Goal: Task Accomplishment & Management: Manage account settings

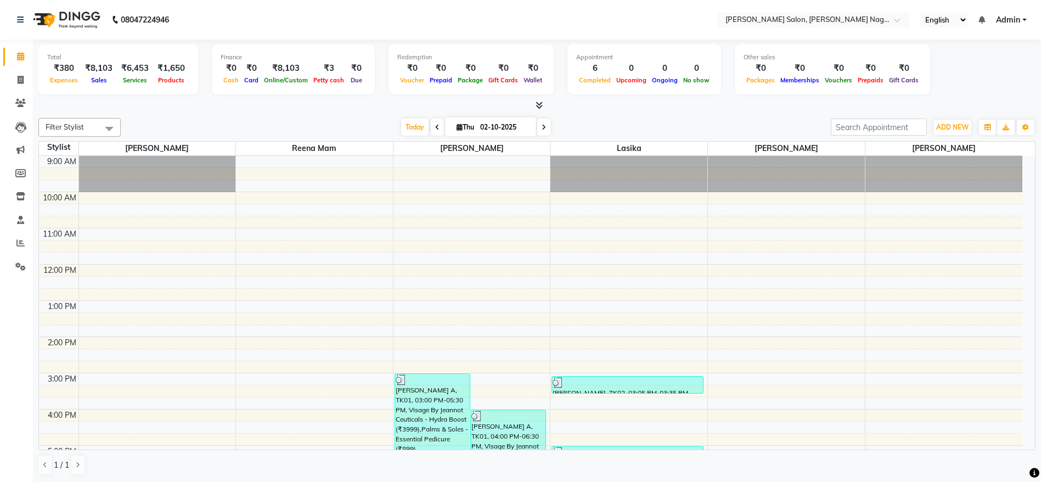
click at [1005, 24] on span "Admin" at bounding box center [1008, 20] width 24 height 12
click at [964, 77] on link "Sign out" at bounding box center [971, 75] width 100 height 17
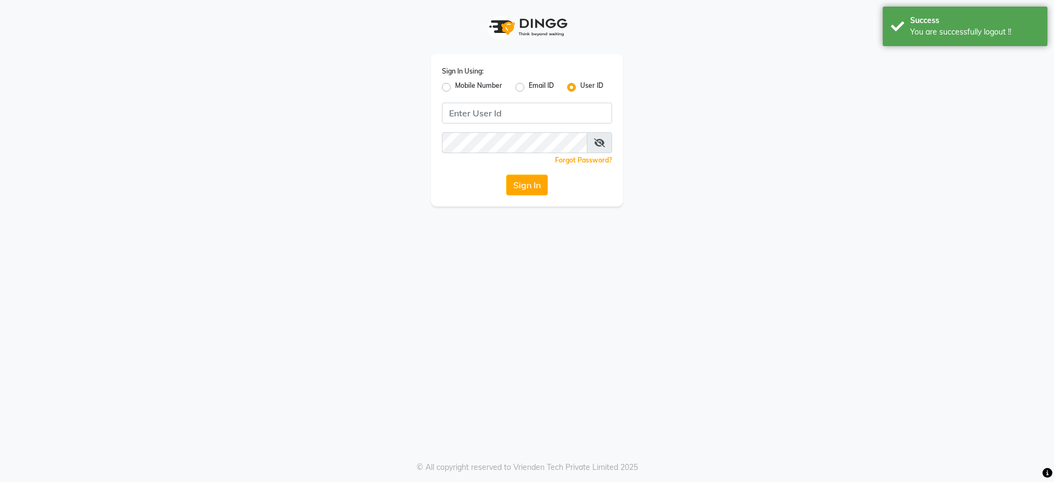
click at [455, 89] on label "Mobile Number" at bounding box center [478, 87] width 47 height 13
click at [455, 88] on input "Mobile Number" at bounding box center [458, 84] width 7 height 7
radio input "true"
radio input "false"
click at [531, 120] on input "Username" at bounding box center [545, 113] width 133 height 21
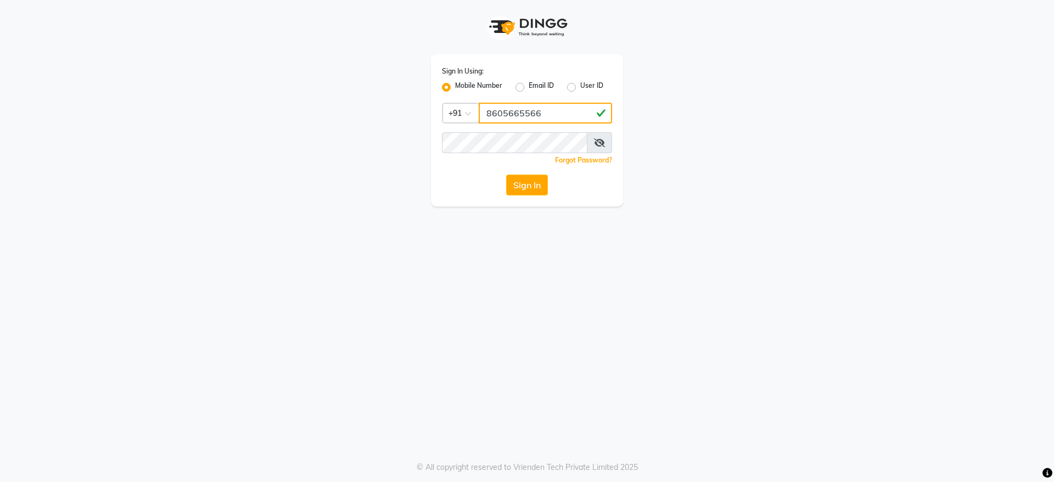
type input "8605665566"
click at [526, 181] on button "Sign In" at bounding box center [527, 185] width 42 height 21
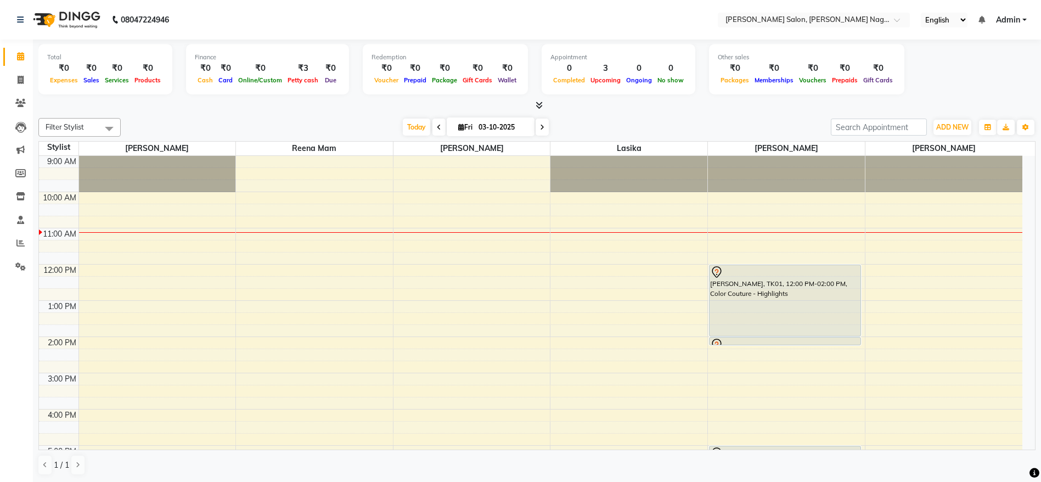
click at [792, 338] on div at bounding box center [785, 344] width 150 height 13
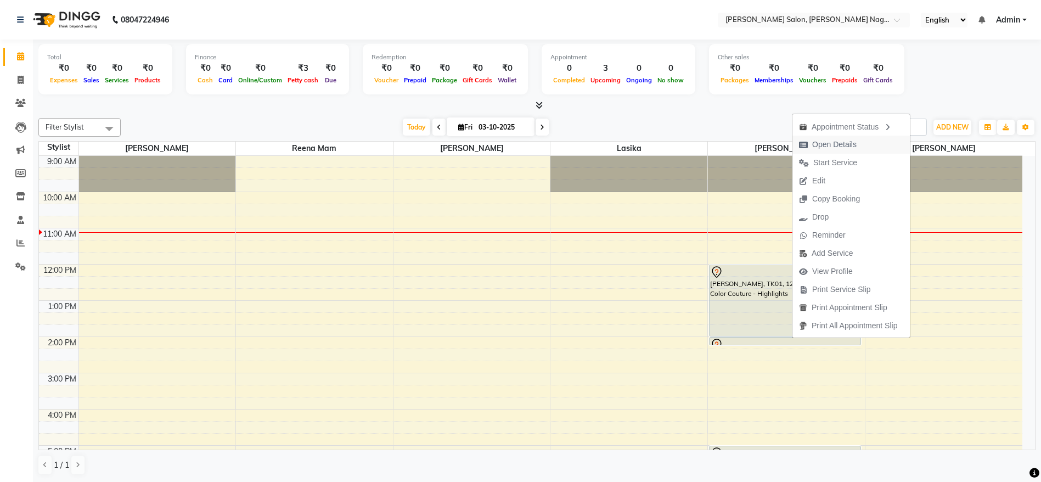
click at [849, 142] on span "Open Details" at bounding box center [834, 145] width 44 height 12
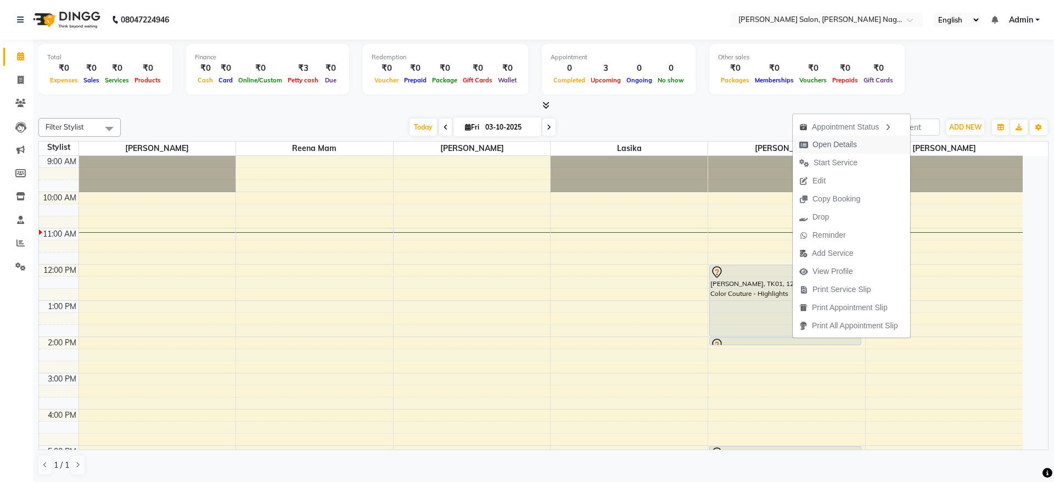
select select "7"
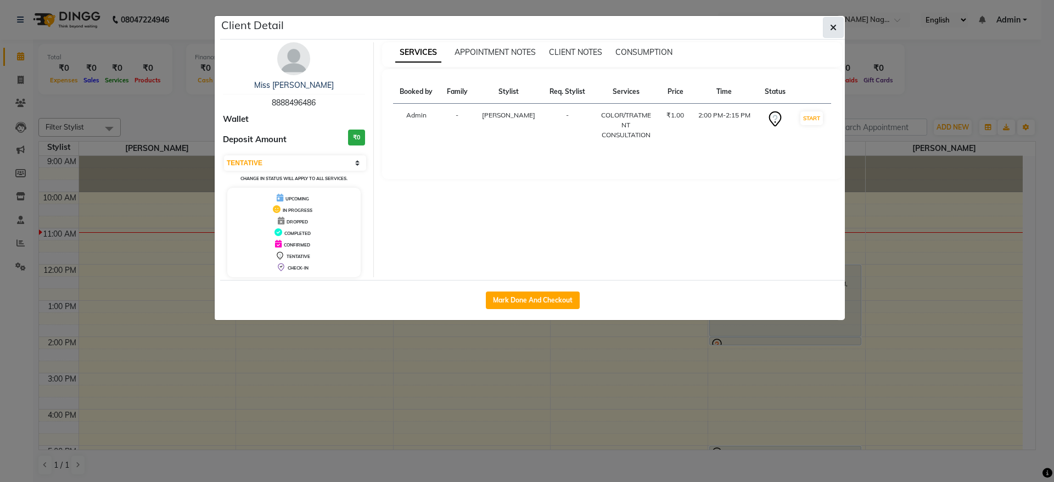
click at [834, 19] on button "button" at bounding box center [833, 27] width 21 height 21
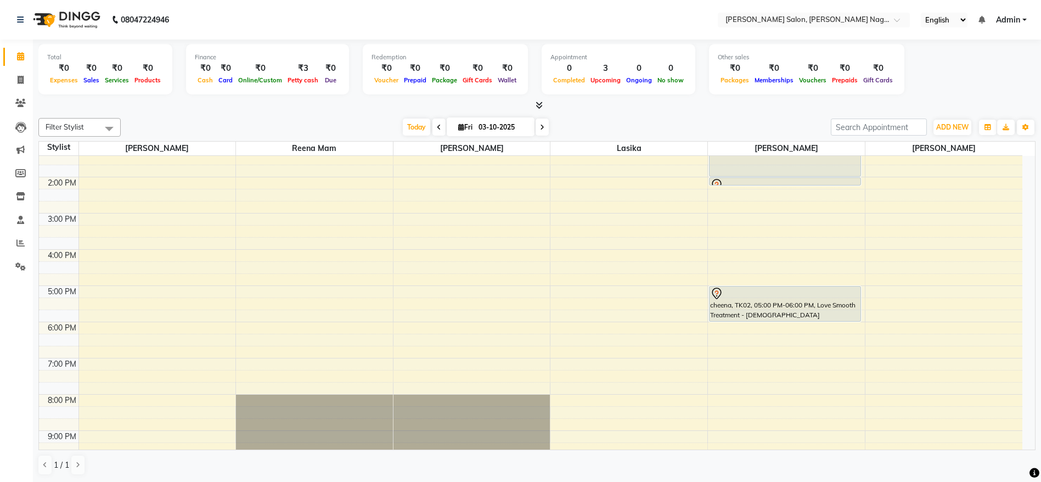
scroll to position [173, 0]
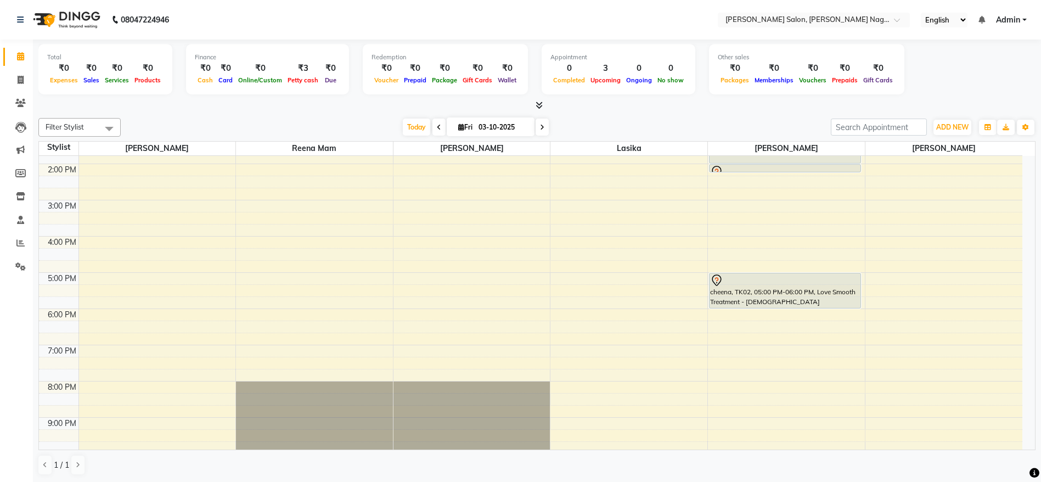
click at [615, 9] on nav "08047224946 Select Location × Reeva Salon, Viman Nagar, English ENGLISH Español…" at bounding box center [520, 20] width 1041 height 40
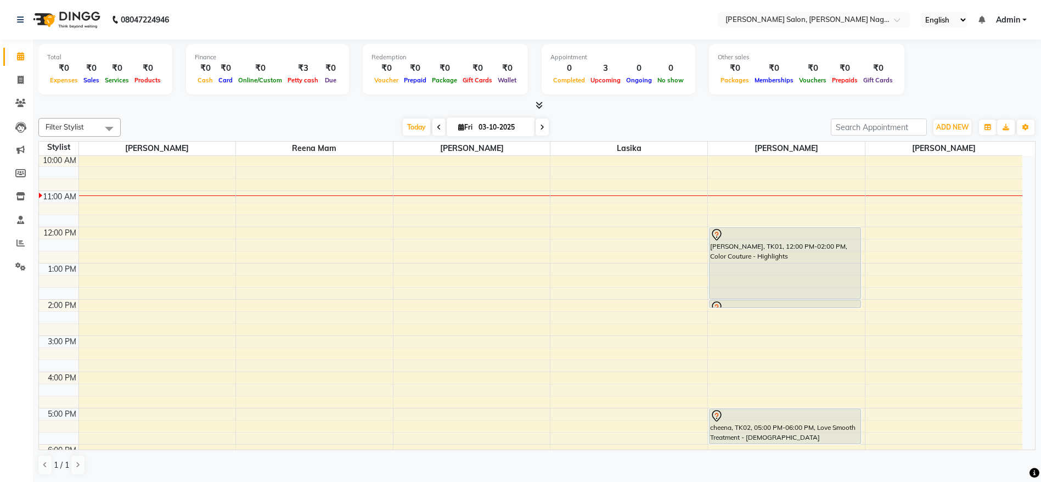
scroll to position [38, 0]
click at [739, 251] on div "suman kalwar, TK01, 12:00 PM-02:00 PM, Color Couture - Highlights" at bounding box center [785, 262] width 151 height 71
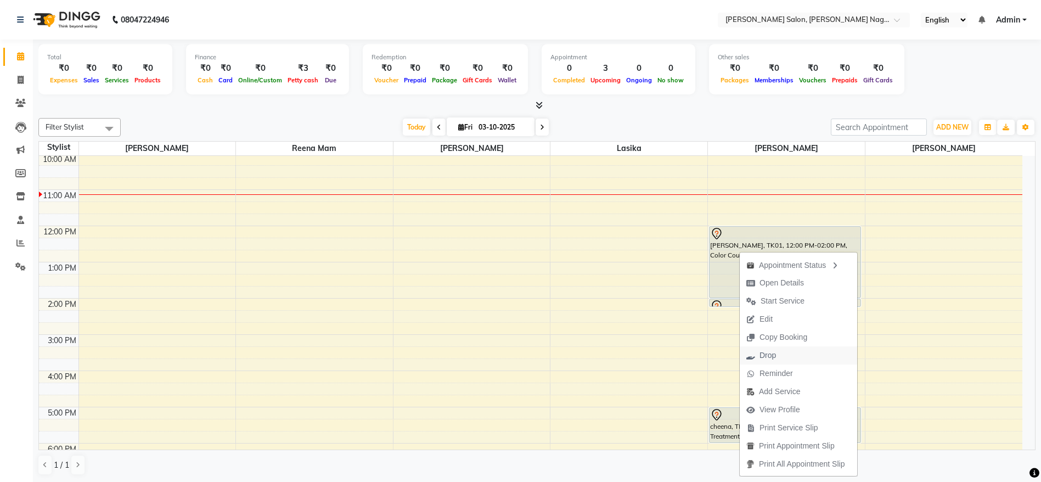
click at [770, 359] on span "Drop" at bounding box center [768, 356] width 16 height 12
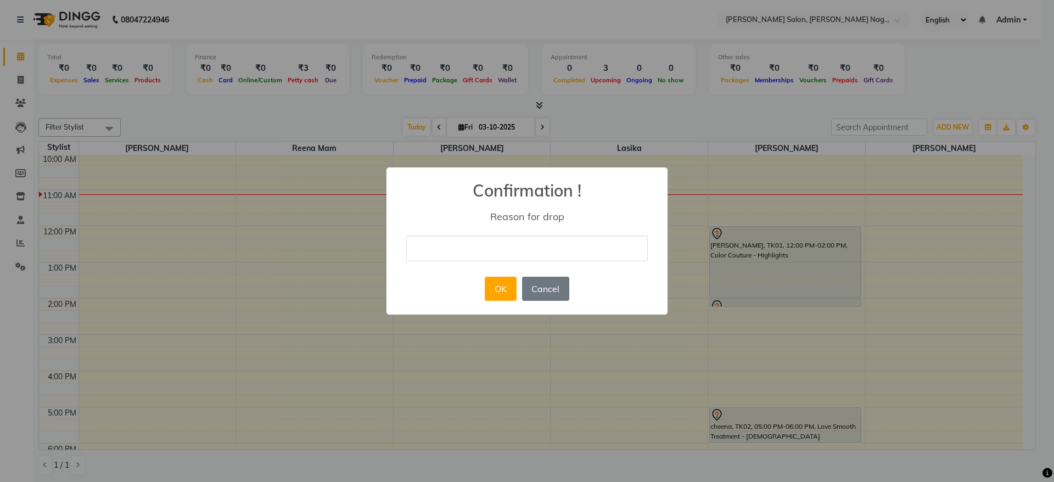
click at [568, 256] on input "text" at bounding box center [527, 248] width 242 height 26
type input "not sure"
click at [503, 281] on button "OK" at bounding box center [500, 289] width 31 height 24
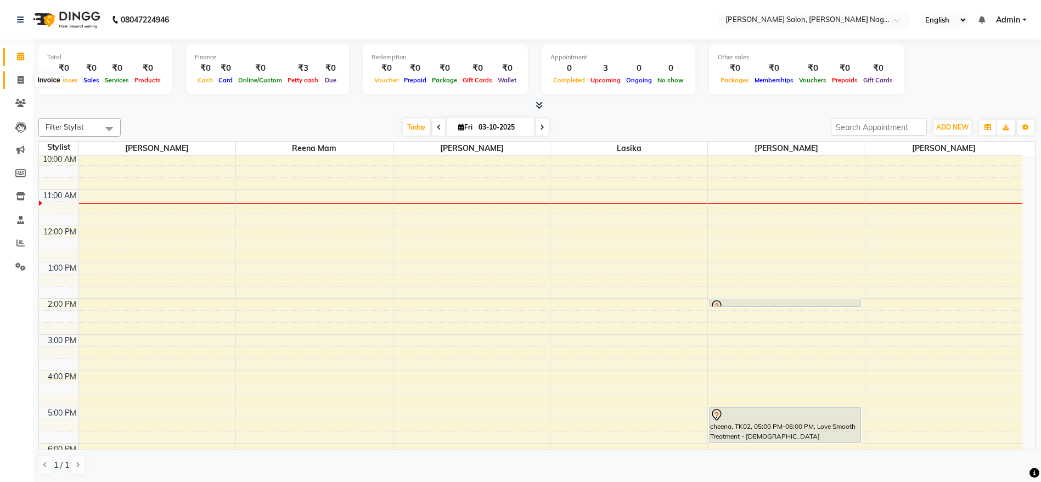
click at [26, 81] on span at bounding box center [20, 80] width 19 height 13
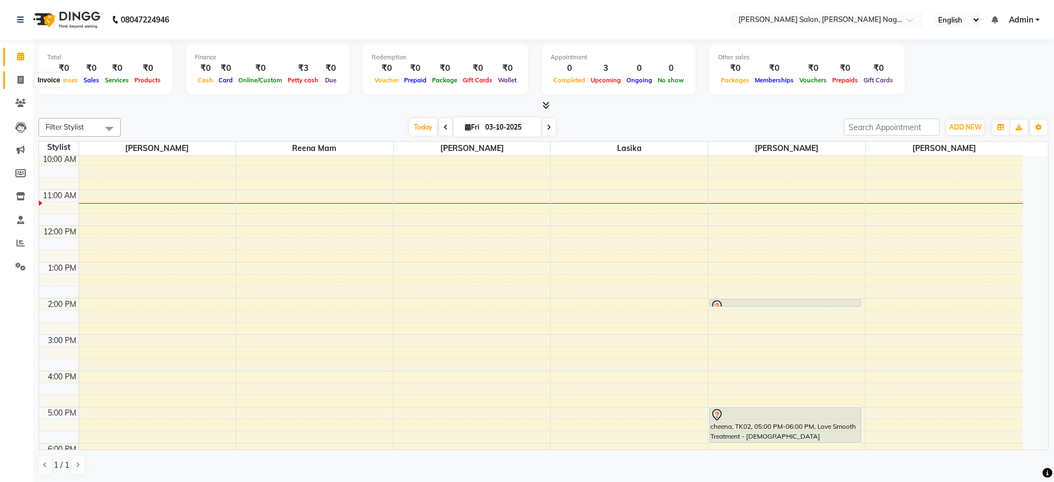
select select "6221"
select select "service"
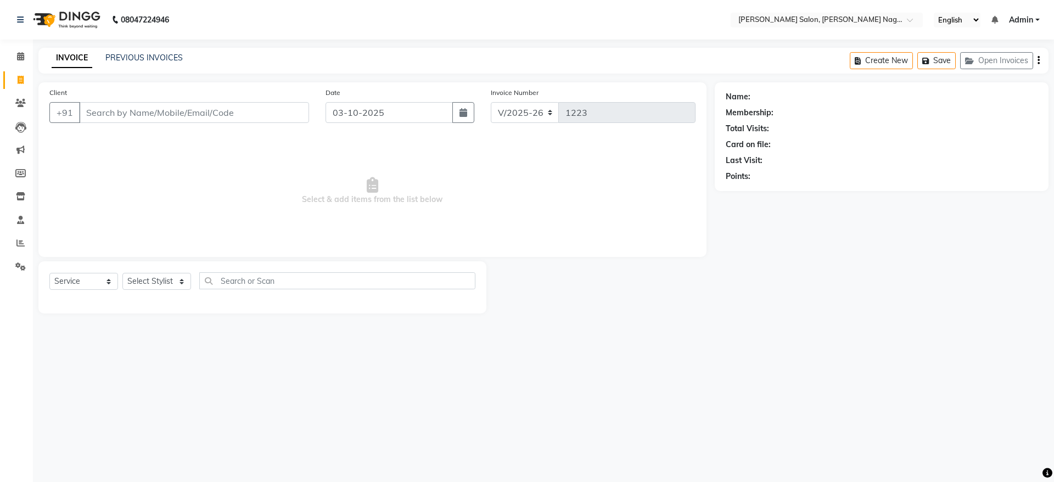
click at [145, 50] on div "INVOICE PREVIOUS INVOICES Create New Save Open Invoices" at bounding box center [543, 61] width 1010 height 26
click at [144, 55] on link "PREVIOUS INVOICES" at bounding box center [143, 58] width 77 height 10
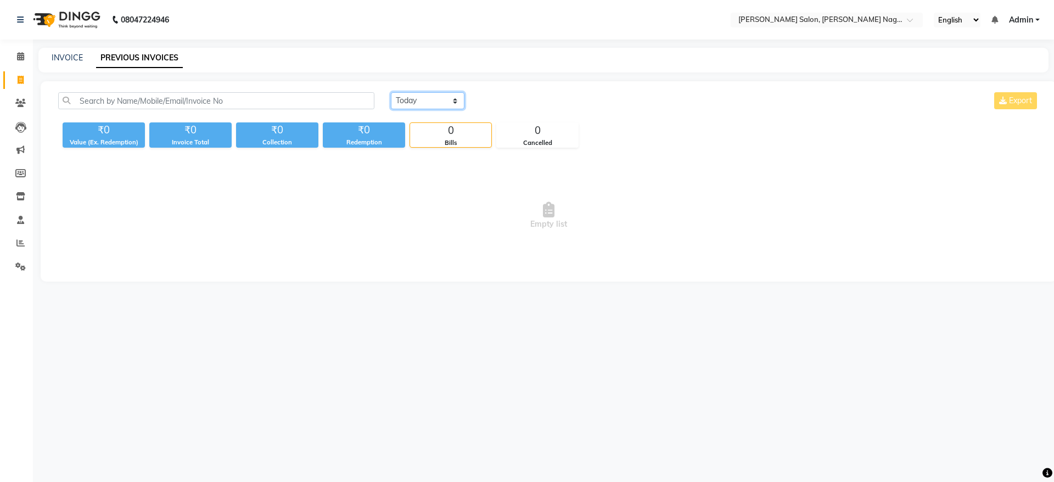
click at [414, 99] on select "Today Yesterday Custom Range" at bounding box center [428, 100] width 74 height 17
select select "yesterday"
click at [391, 92] on select "Today Yesterday Custom Range" at bounding box center [428, 100] width 74 height 17
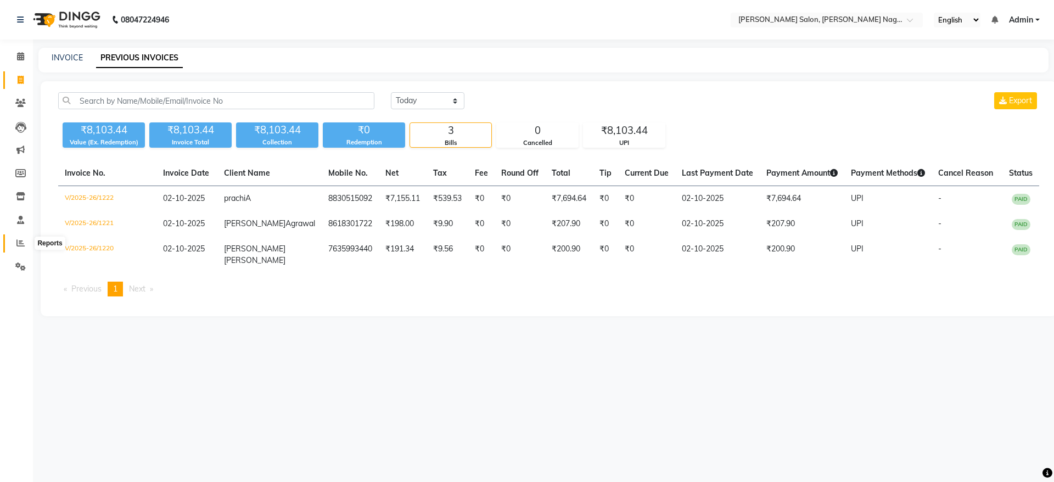
click at [19, 242] on icon at bounding box center [20, 243] width 8 height 8
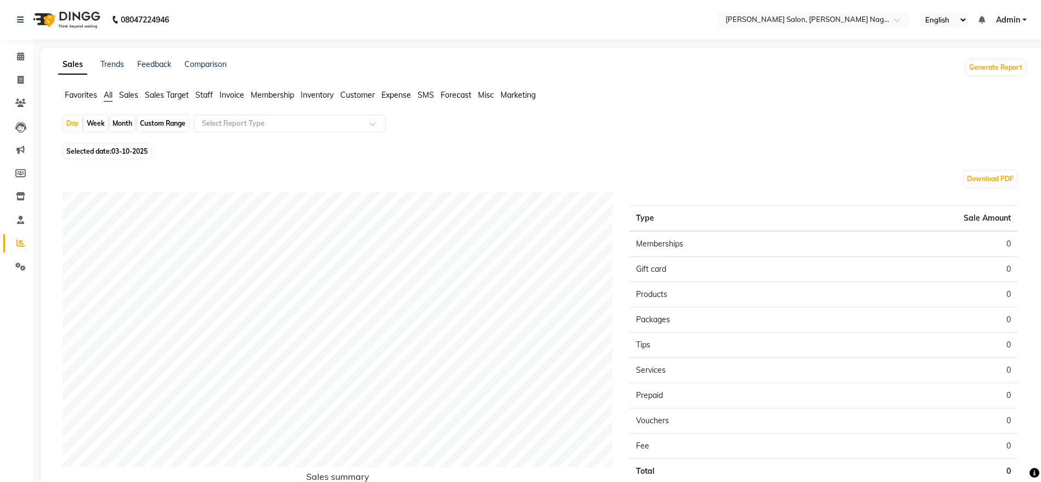
click at [100, 152] on span "Selected date: 03-10-2025" at bounding box center [107, 151] width 87 height 14
select select "10"
select select "2025"
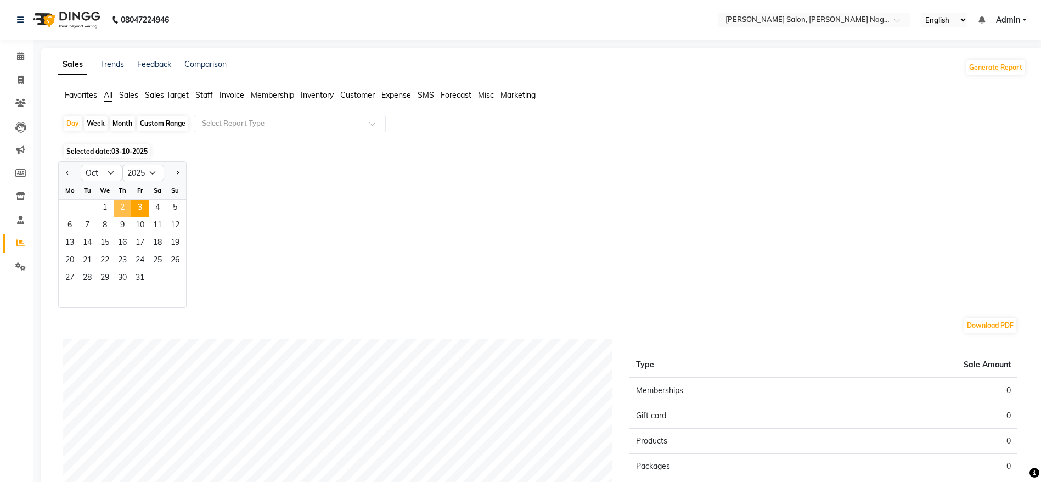
click at [128, 209] on span "2" at bounding box center [123, 209] width 18 height 18
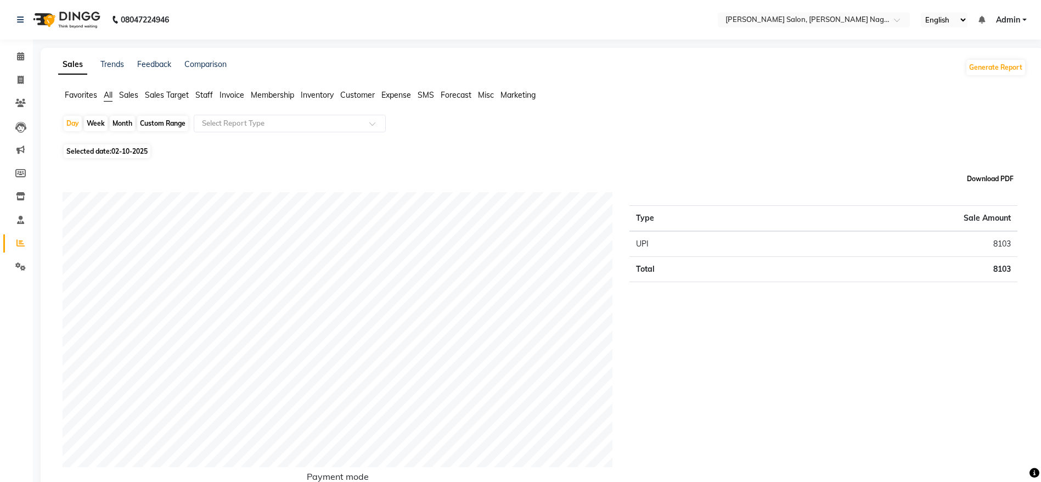
click at [989, 179] on button "Download PDF" at bounding box center [990, 178] width 52 height 15
